Goal: Task Accomplishment & Management: Complete application form

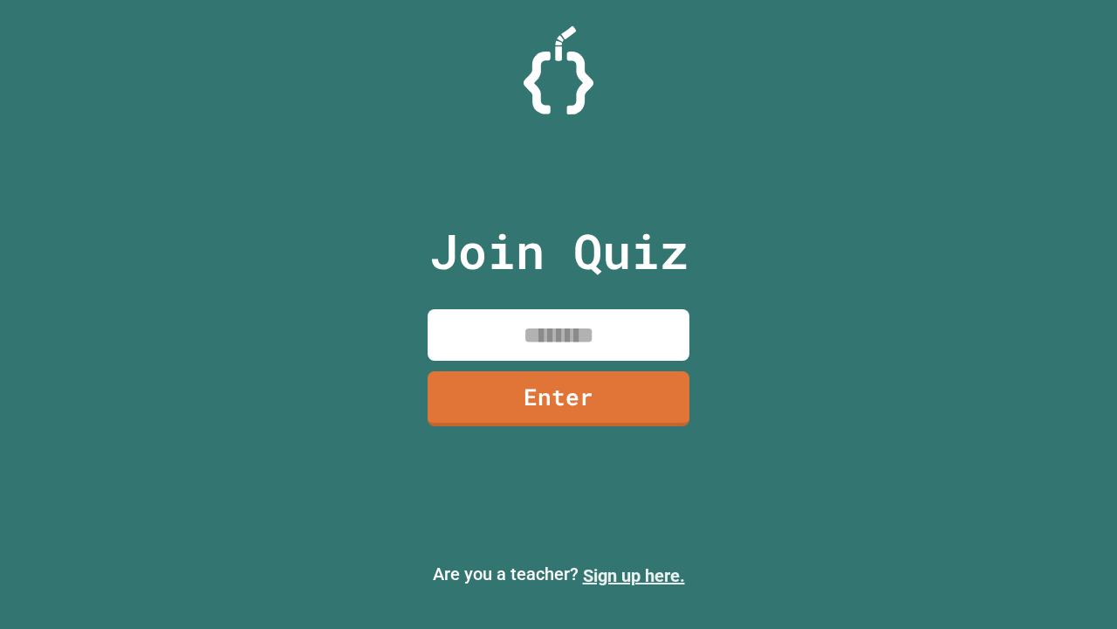
click at [634, 575] on link "Sign up here." at bounding box center [634, 575] width 102 height 21
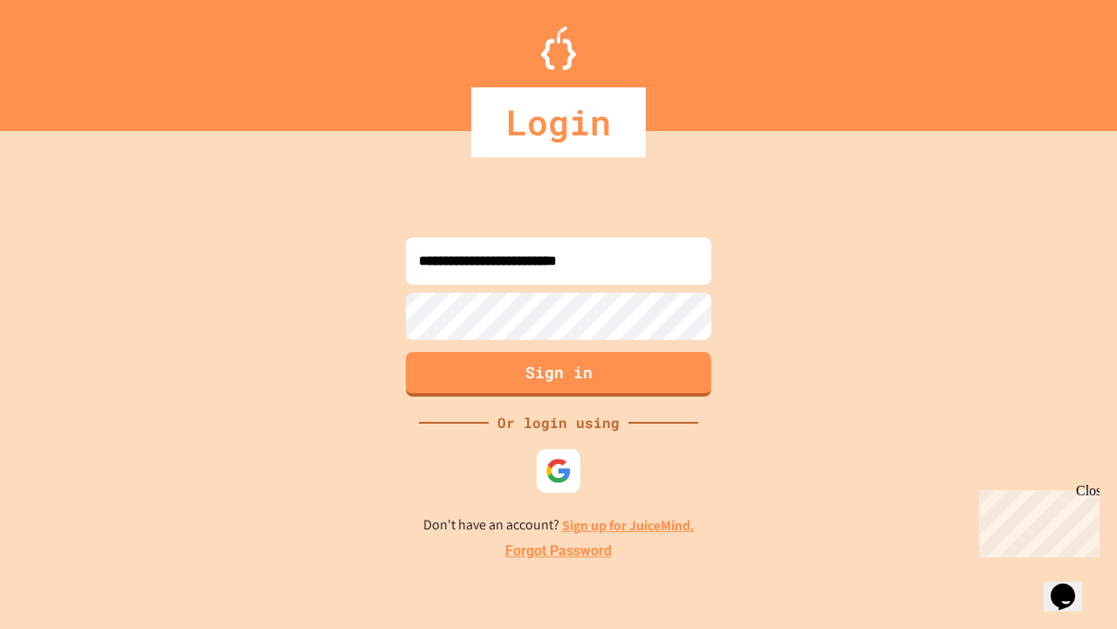
type input "**********"
